Goal: Task Accomplishment & Management: Use online tool/utility

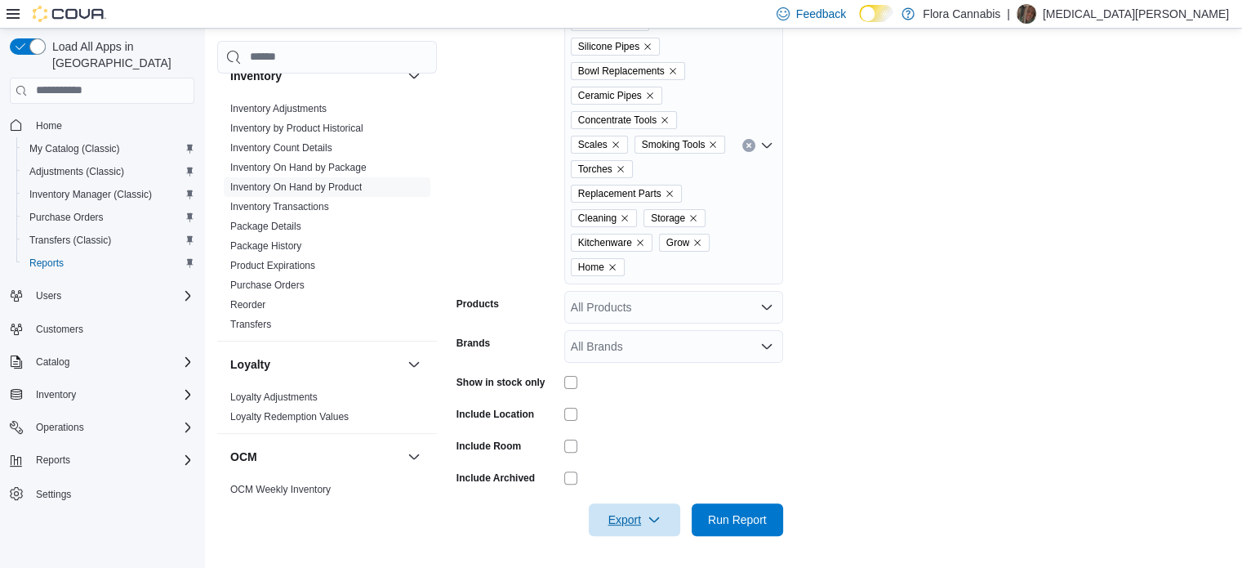
scroll to position [1409, 0]
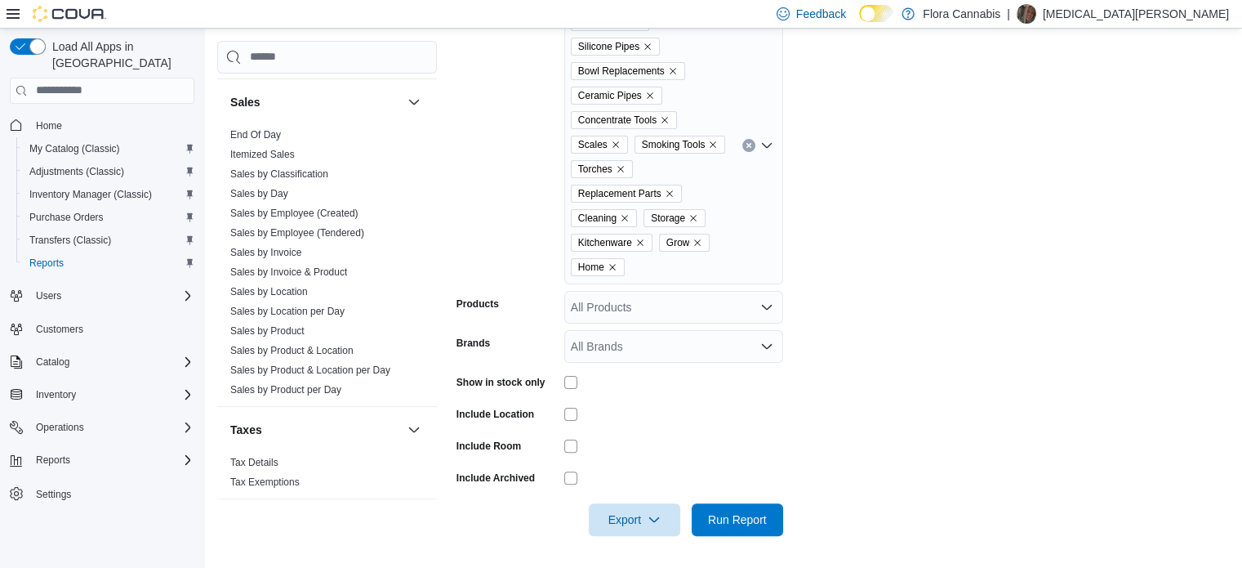
drag, startPoint x: 328, startPoint y: 300, endPoint x: 813, endPoint y: 163, distance: 503.4
click at [328, 305] on link "Sales by Location per Day" at bounding box center [287, 310] width 114 height 11
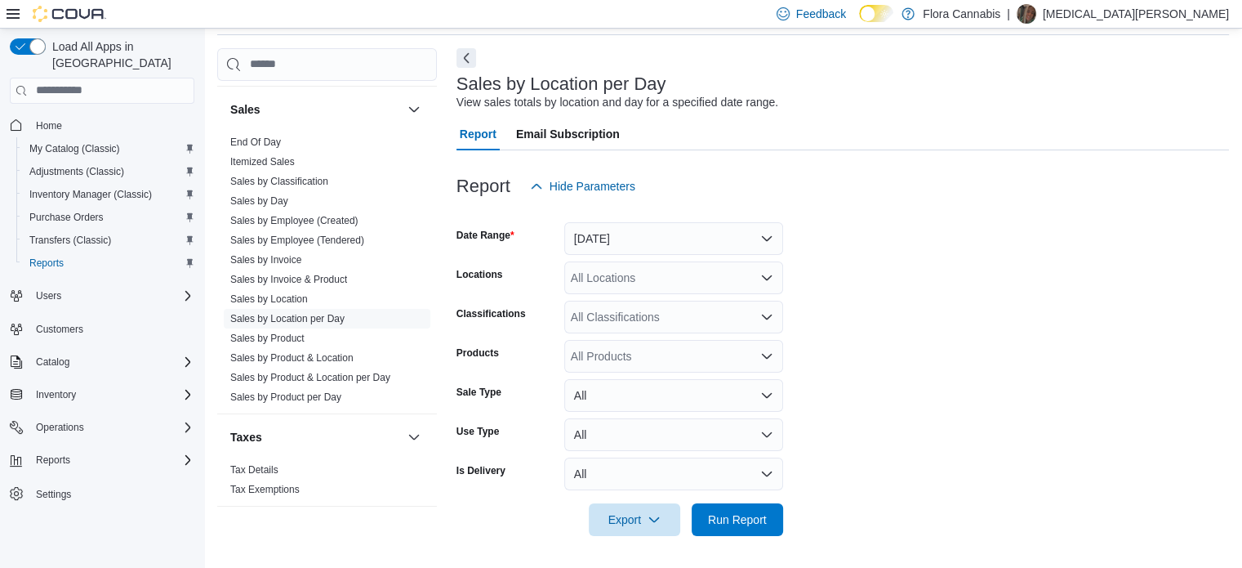
scroll to position [38, 0]
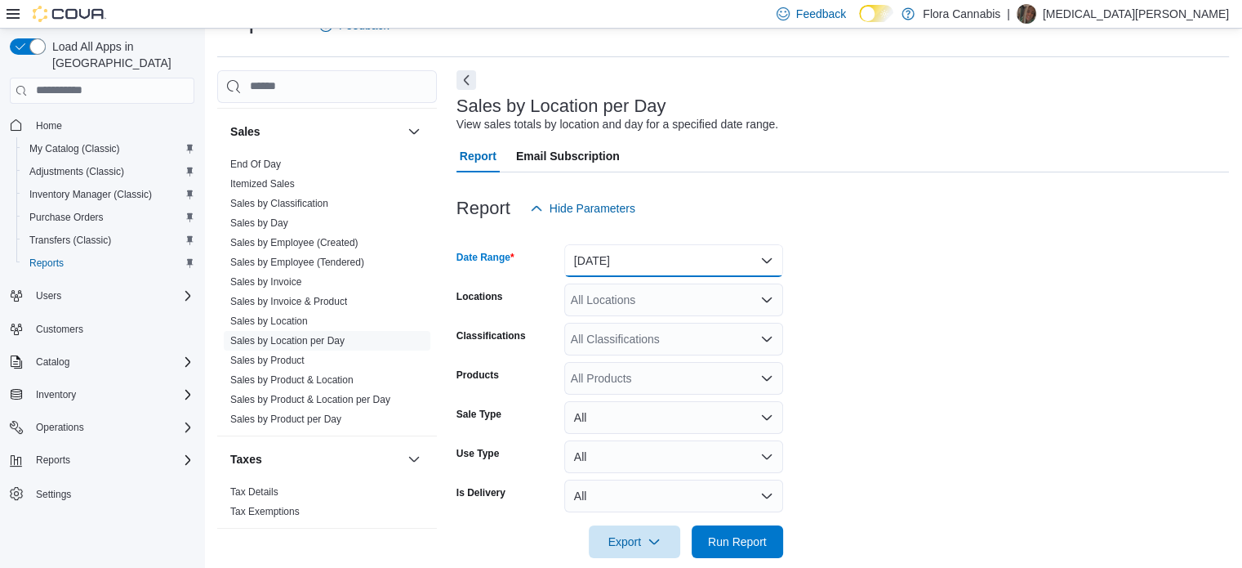
click at [707, 256] on button "[DATE]" at bounding box center [673, 260] width 219 height 33
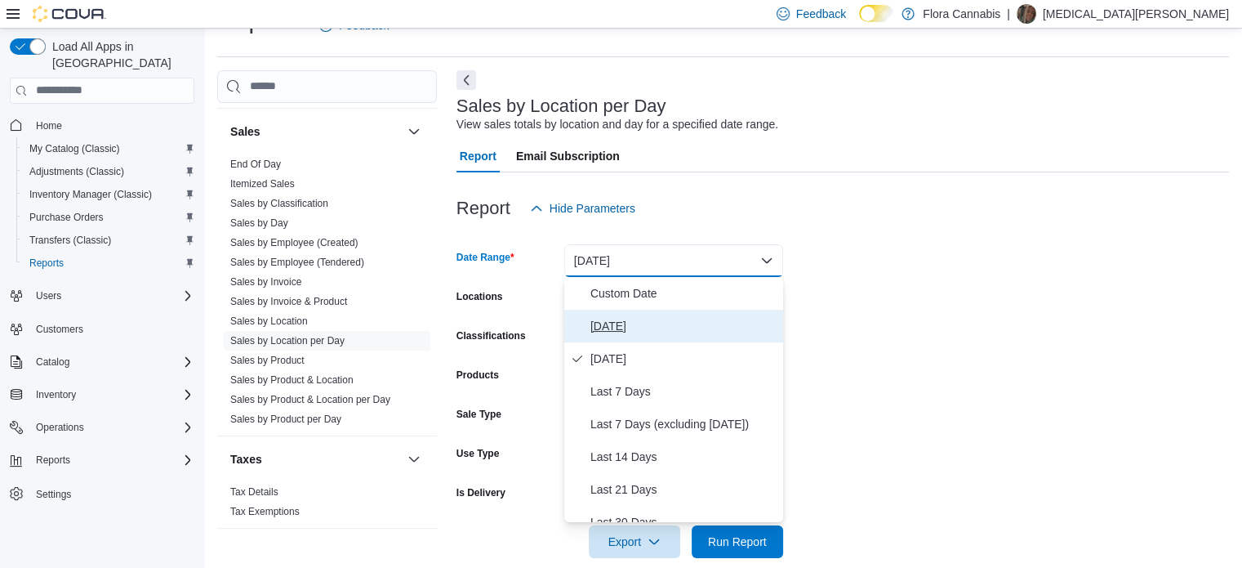
click at [601, 320] on span "[DATE]" at bounding box center [684, 326] width 186 height 20
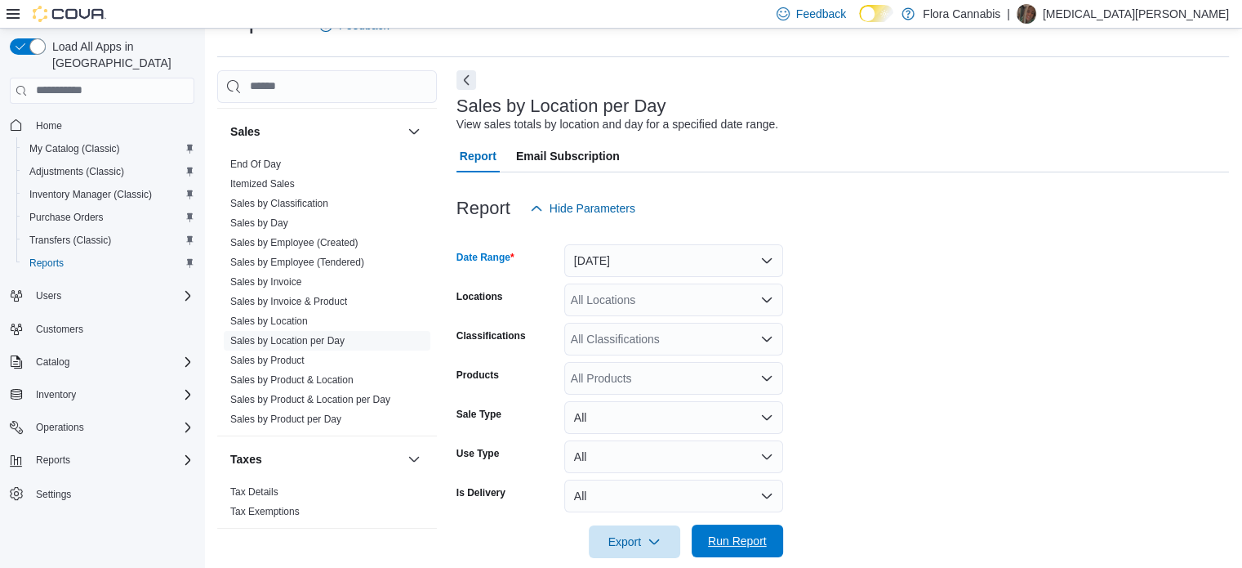
click at [739, 538] on span "Run Report" at bounding box center [737, 541] width 59 height 16
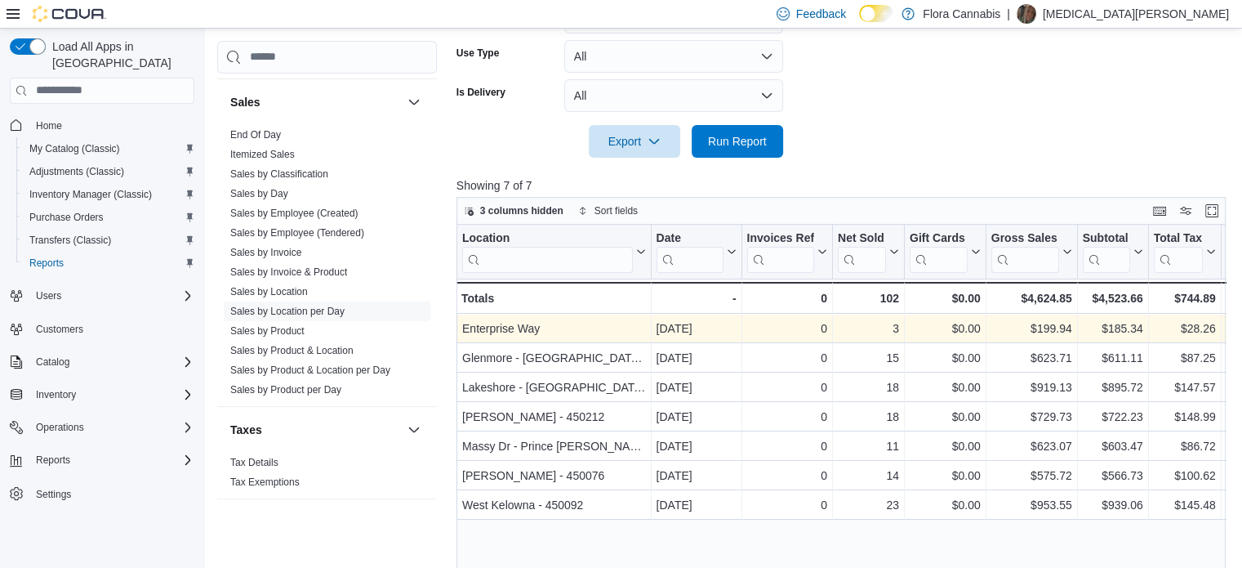
scroll to position [533, 0]
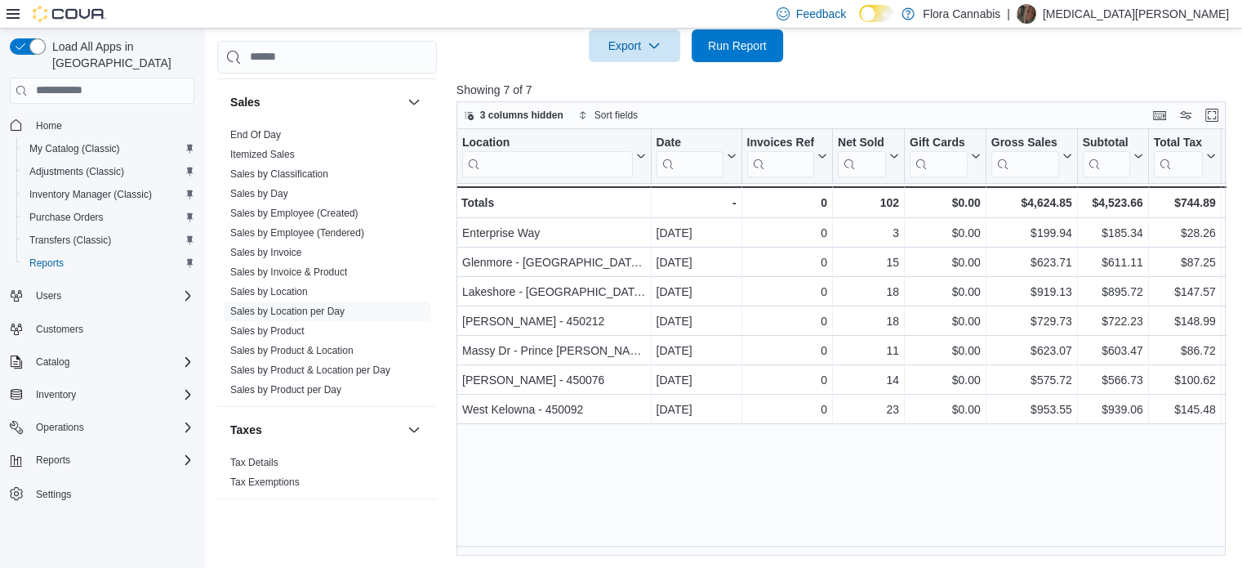
click at [933, 78] on div at bounding box center [846, 72] width 778 height 20
click at [733, 51] on span "Run Report" at bounding box center [737, 45] width 59 height 16
click at [742, 47] on span "Run Report" at bounding box center [737, 45] width 59 height 16
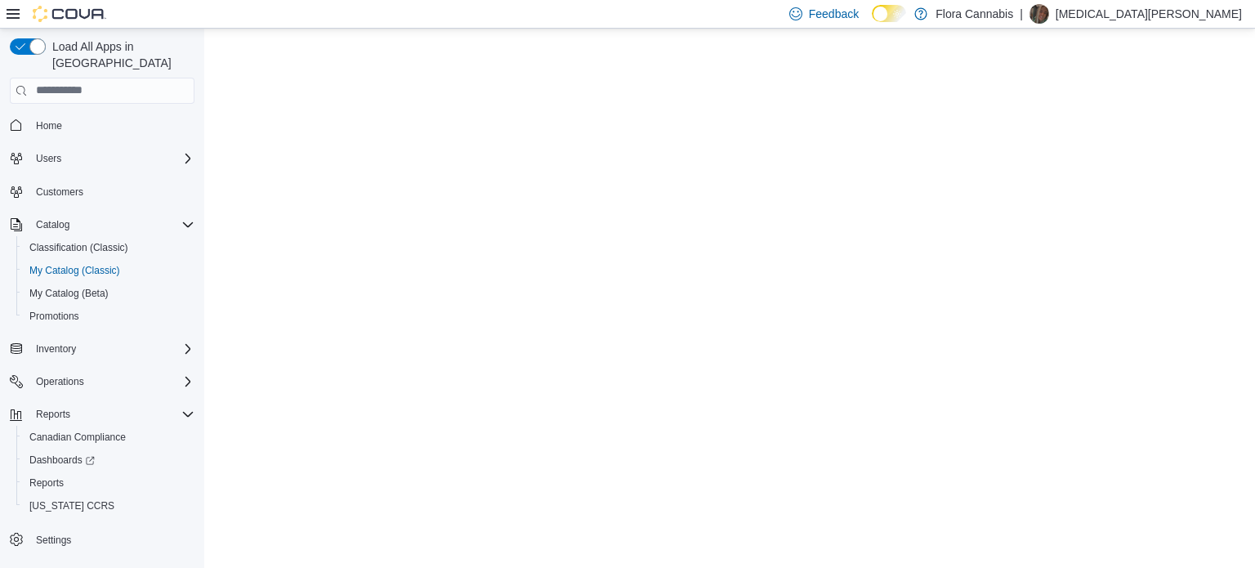
select select "**********"
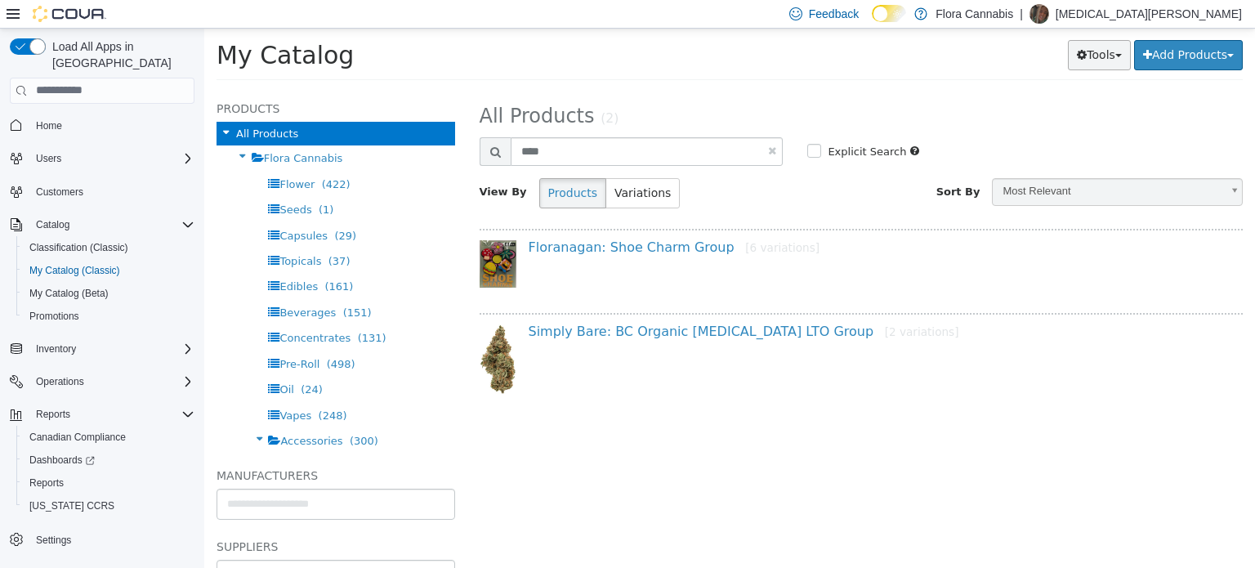
click at [1078, 51] on button "Tools" at bounding box center [1099, 54] width 63 height 30
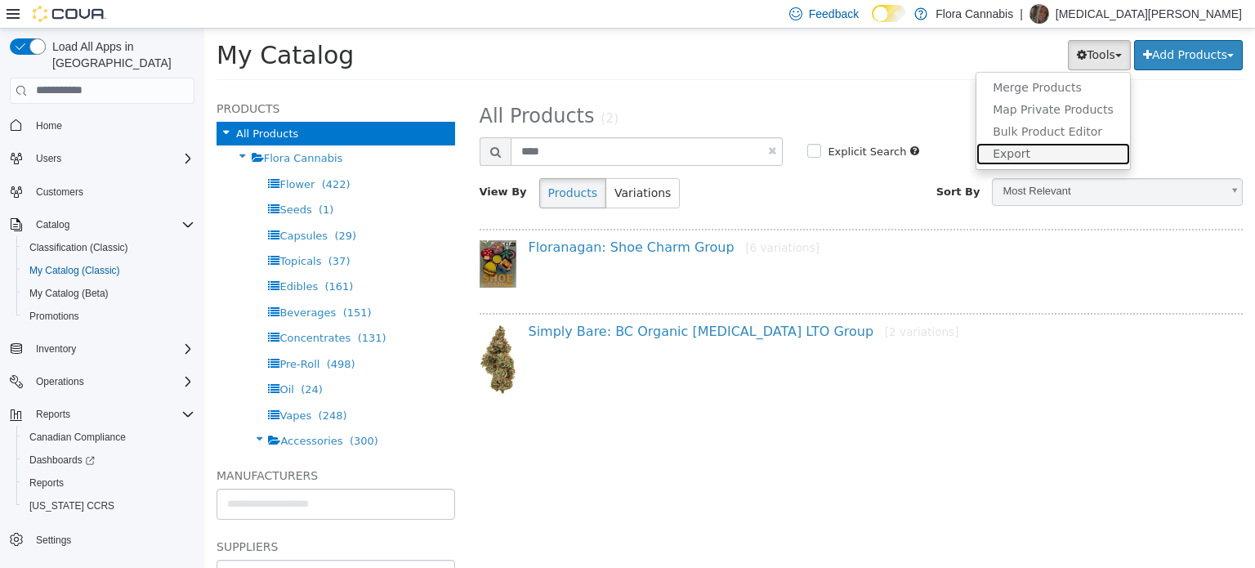
click at [1016, 154] on link "Export" at bounding box center [1053, 153] width 154 height 22
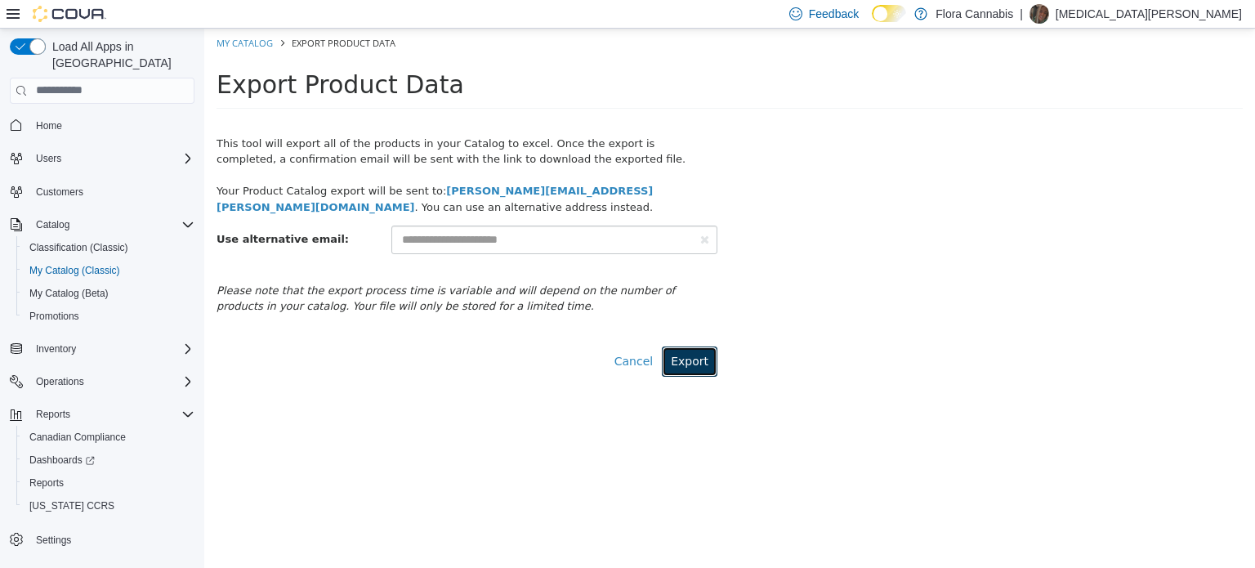
click at [697, 363] on button "Export" at bounding box center [690, 360] width 56 height 30
select select "**********"
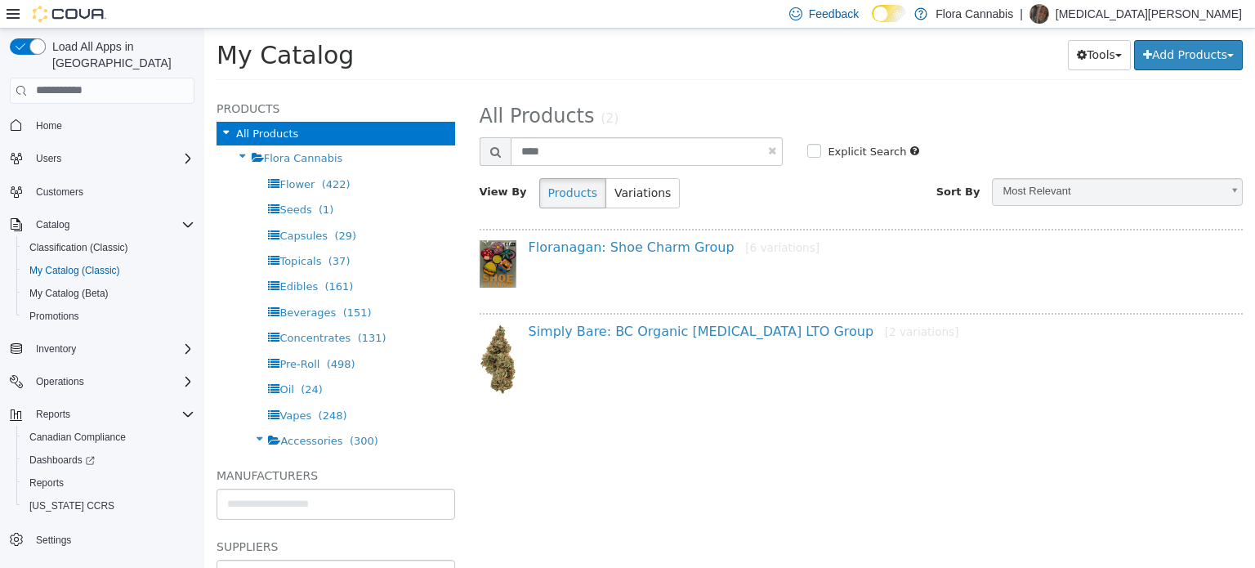
click at [769, 147] on link at bounding box center [772, 150] width 8 height 11
select select "**********"
